Goal: Task Accomplishment & Management: Complete application form

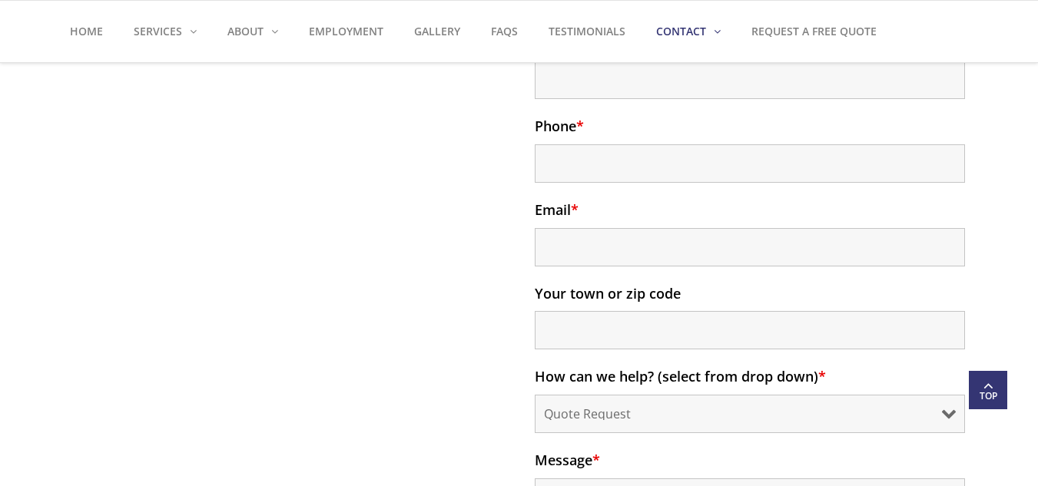
scroll to position [1152, 0]
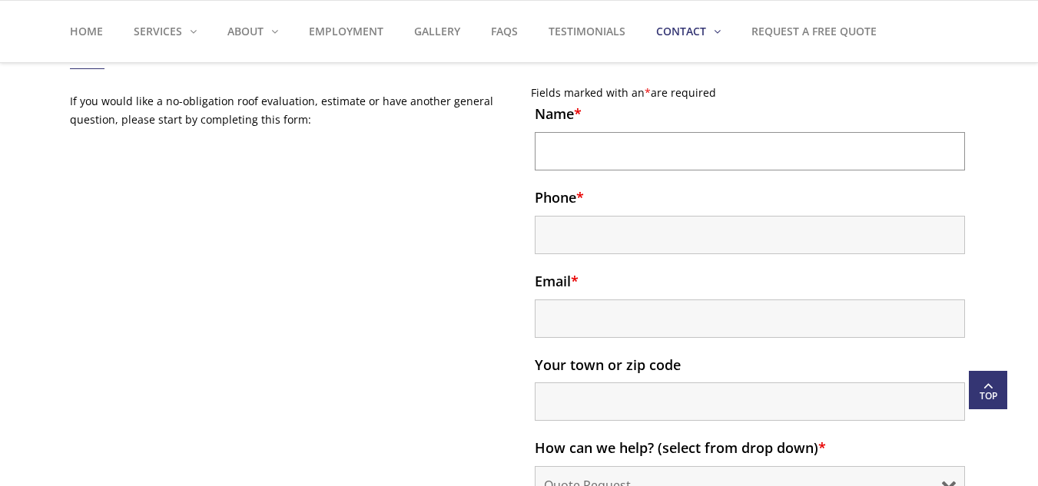
drag, startPoint x: 610, startPoint y: 124, endPoint x: 629, endPoint y: 144, distance: 27.7
click at [610, 132] on input "Name *" at bounding box center [750, 151] width 430 height 38
type input "[PERSON_NAME]"
type input "12815099327"
type input "[PERSON_NAME][EMAIL_ADDRESS][DOMAIN_NAME]"
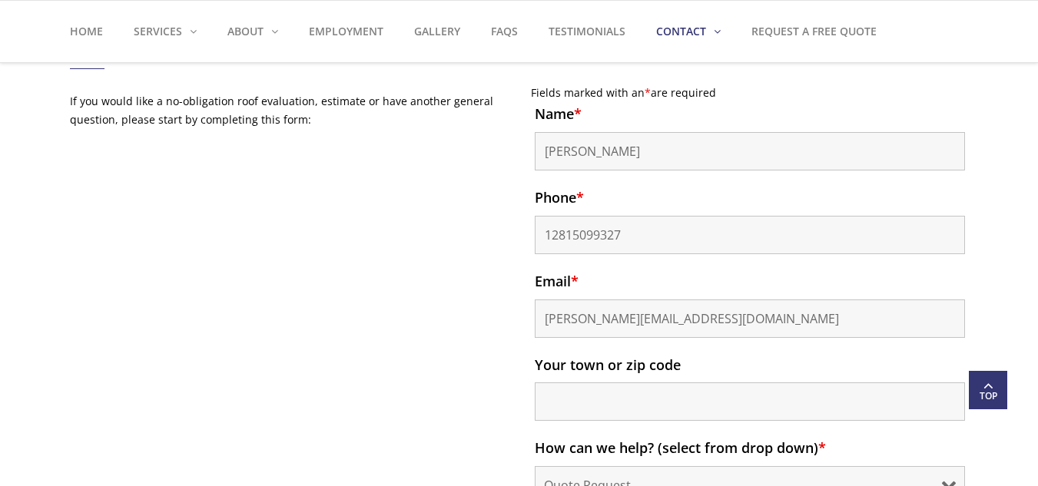
type input "[GEOGRAPHIC_DATA]"
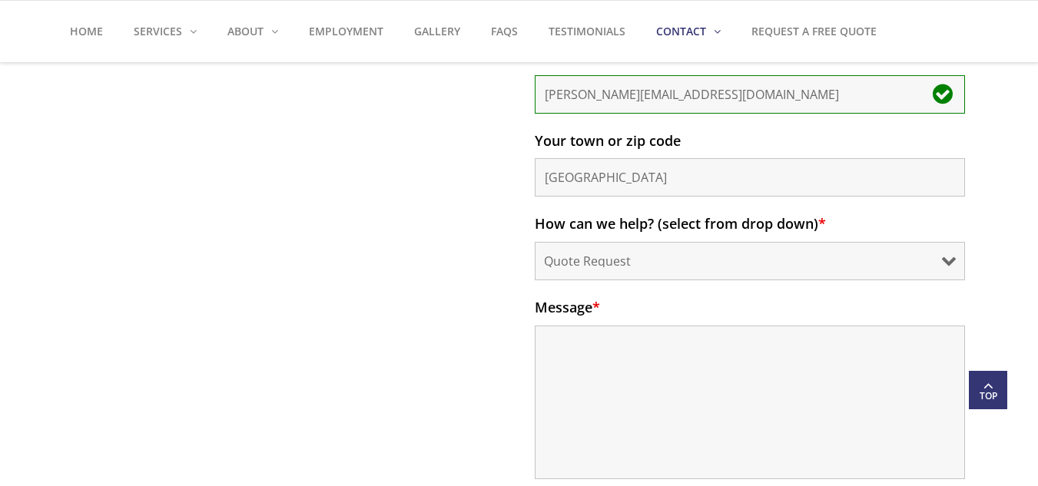
scroll to position [1383, 0]
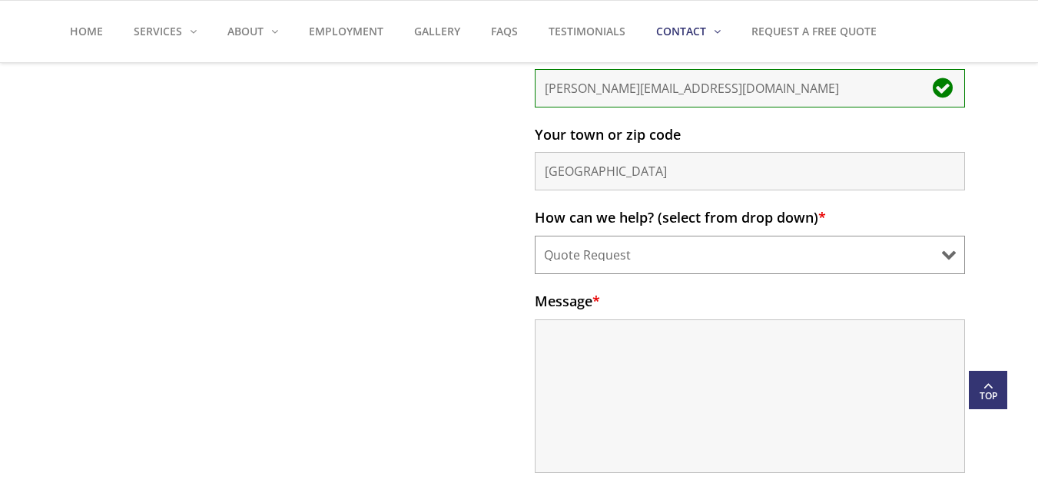
click at [643, 236] on select "Quote Request Appointment Request General Question Other" at bounding box center [750, 255] width 430 height 38
select select "appointment-request"
click at [535, 236] on select "Quote Request Appointment Request General Question Other" at bounding box center [750, 255] width 430 height 38
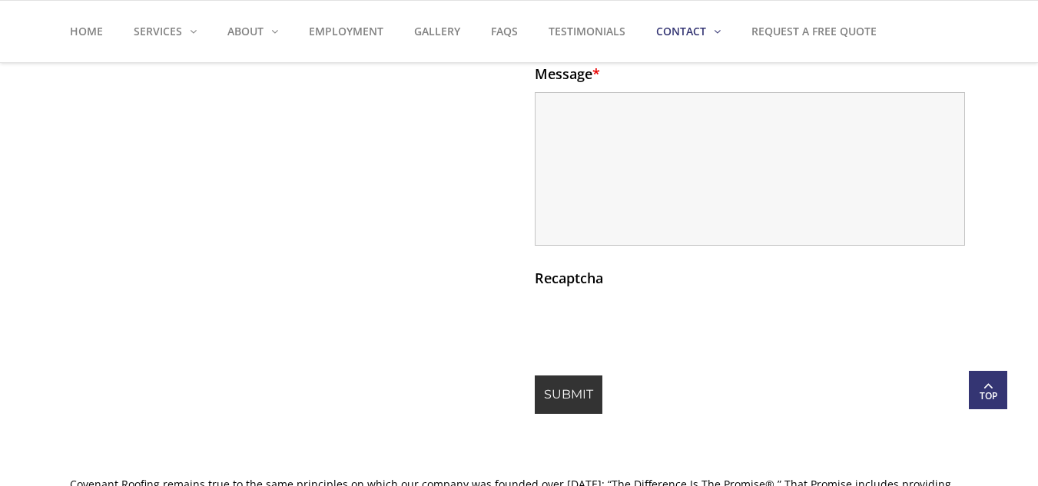
scroll to position [1613, 0]
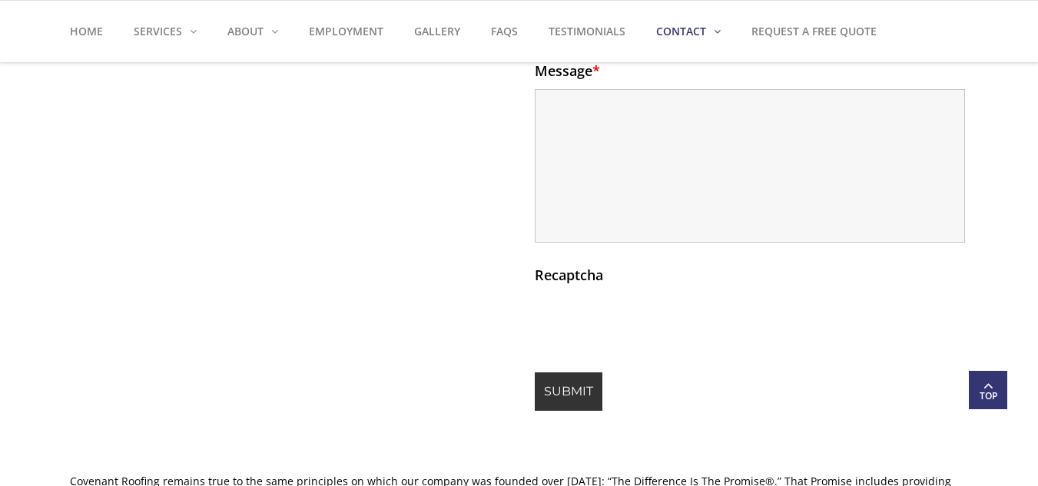
click at [604, 240] on nf-rows-wrap "Name * [PERSON_NAME] Phone * 12815099327 Email * [PERSON_NAME][EMAIL_ADDRESS][D…" at bounding box center [750, 27] width 430 height 765
click at [634, 154] on textarea "Message *" at bounding box center [750, 166] width 430 height 154
paste textarea "Hi [PERSON_NAME], I hope you’re doing well. My name is [PERSON_NAME] from Estim…"
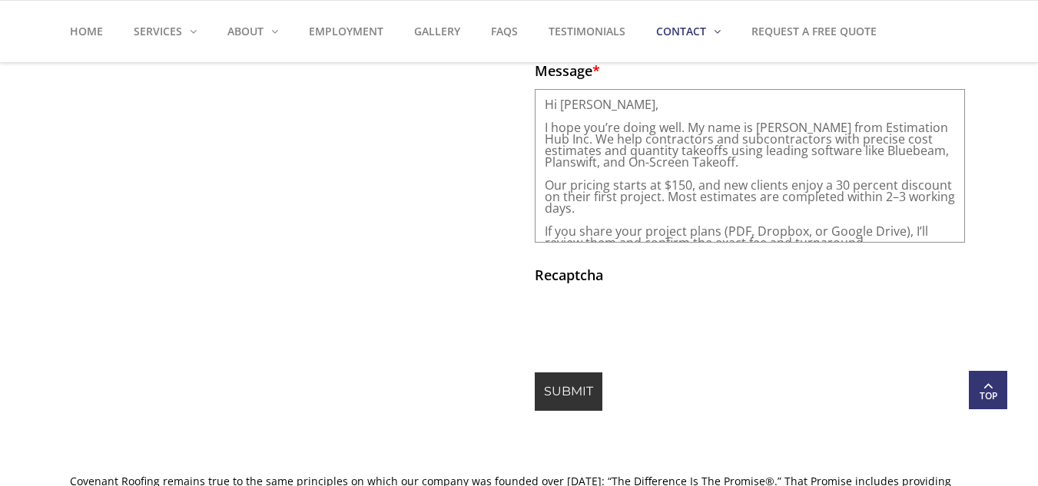
scroll to position [68, 0]
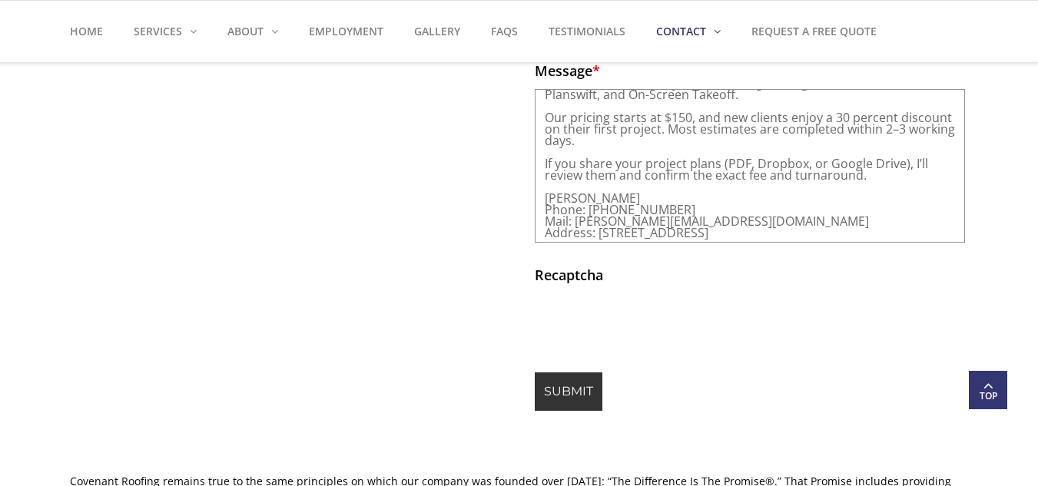
type textarea "Hi [PERSON_NAME], I hope you’re doing well. My name is [PERSON_NAME] from Estim…"
